Goal: Information Seeking & Learning: Find specific fact

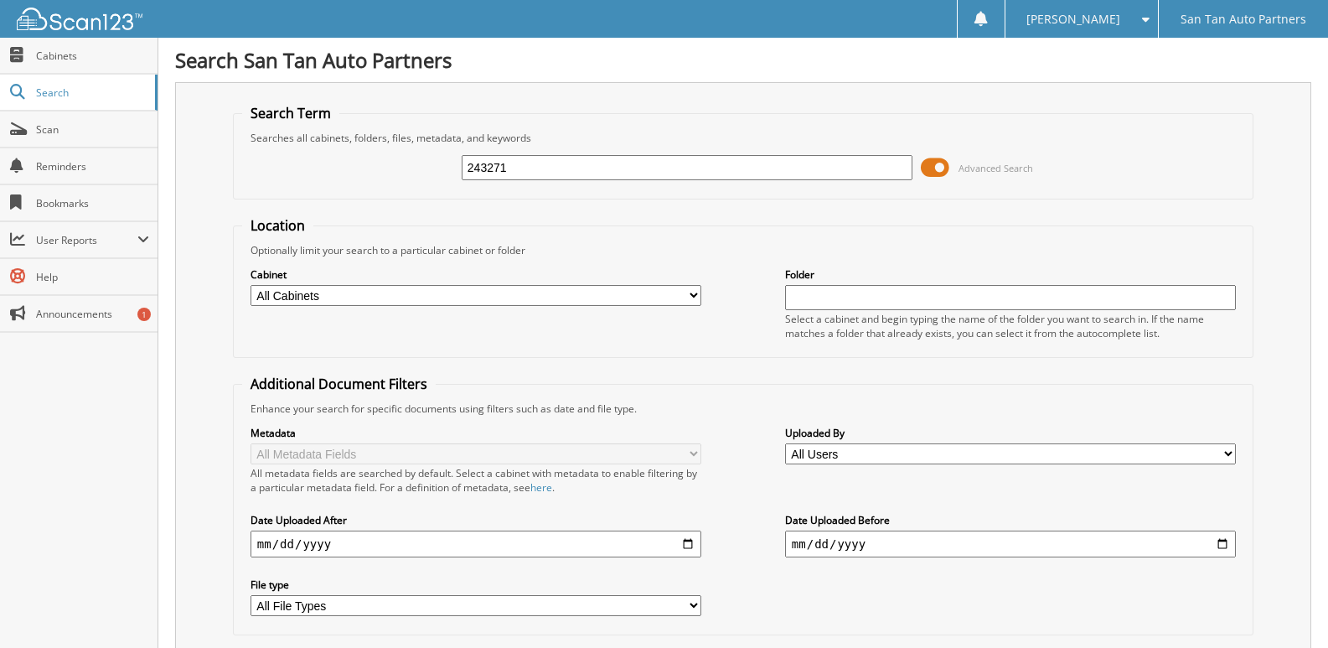
type input "243271"
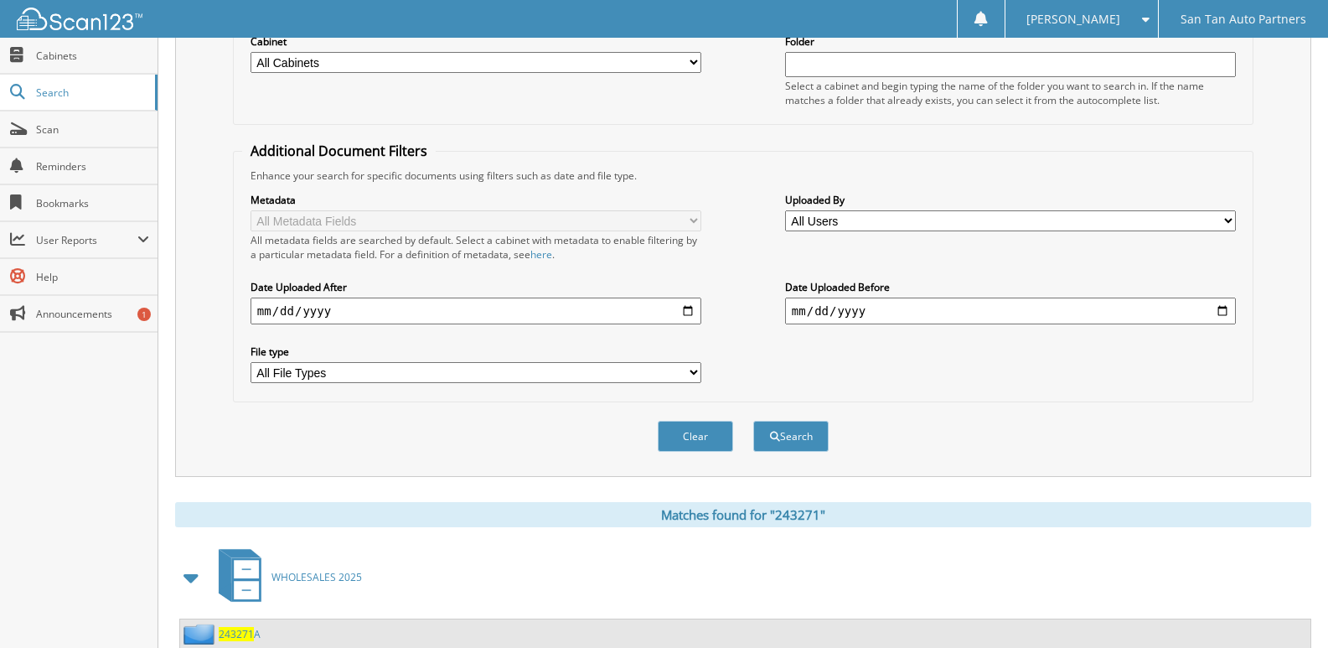
scroll to position [406, 0]
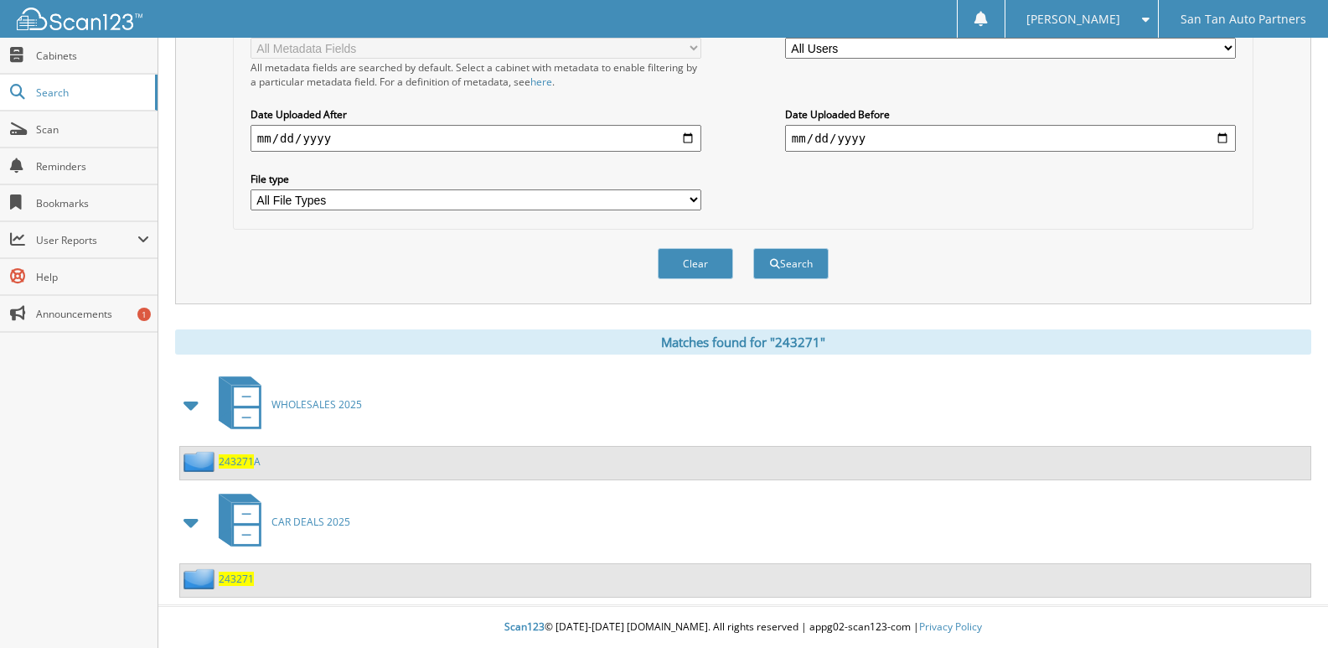
click at [235, 575] on span "243271" at bounding box center [236, 578] width 35 height 14
